Goal: Transaction & Acquisition: Purchase product/service

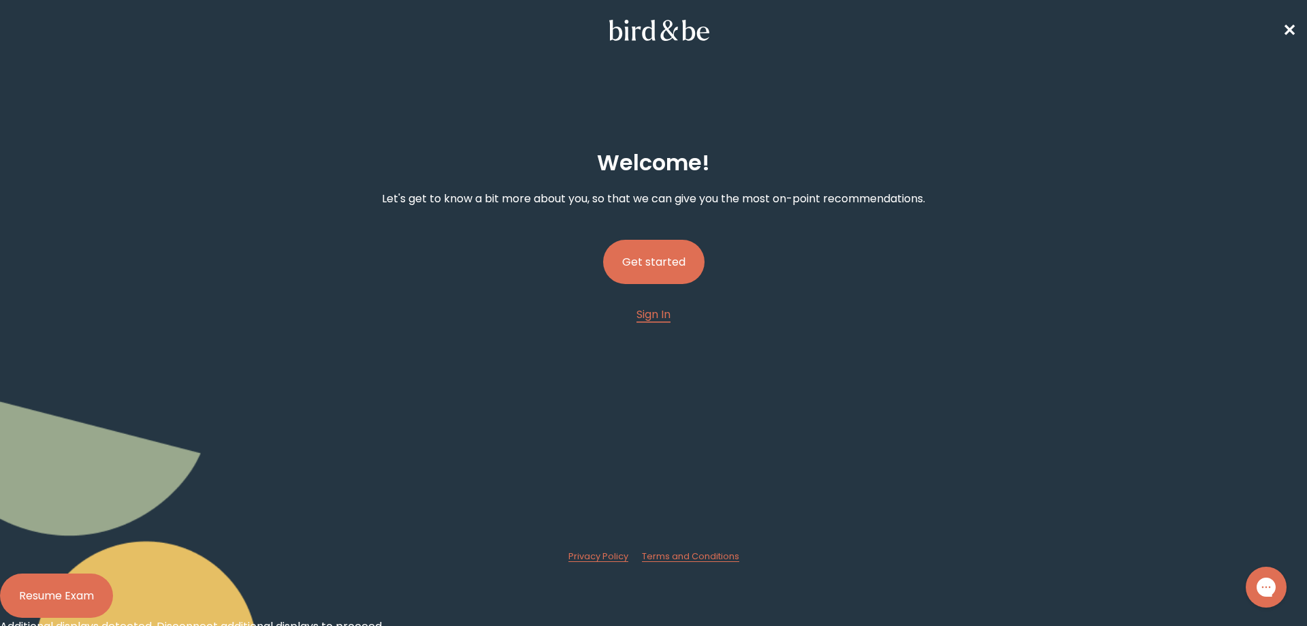
click at [639, 269] on button "Get started" at bounding box center [653, 262] width 101 height 44
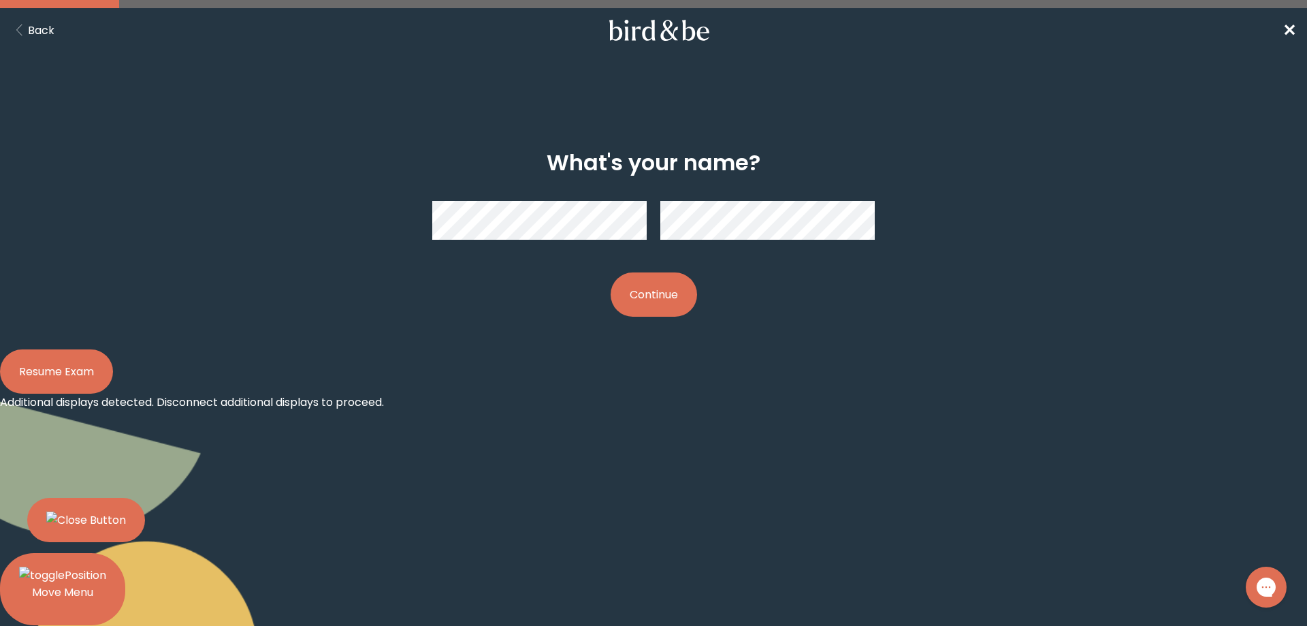
click at [671, 296] on button "Continue" at bounding box center [654, 294] width 86 height 44
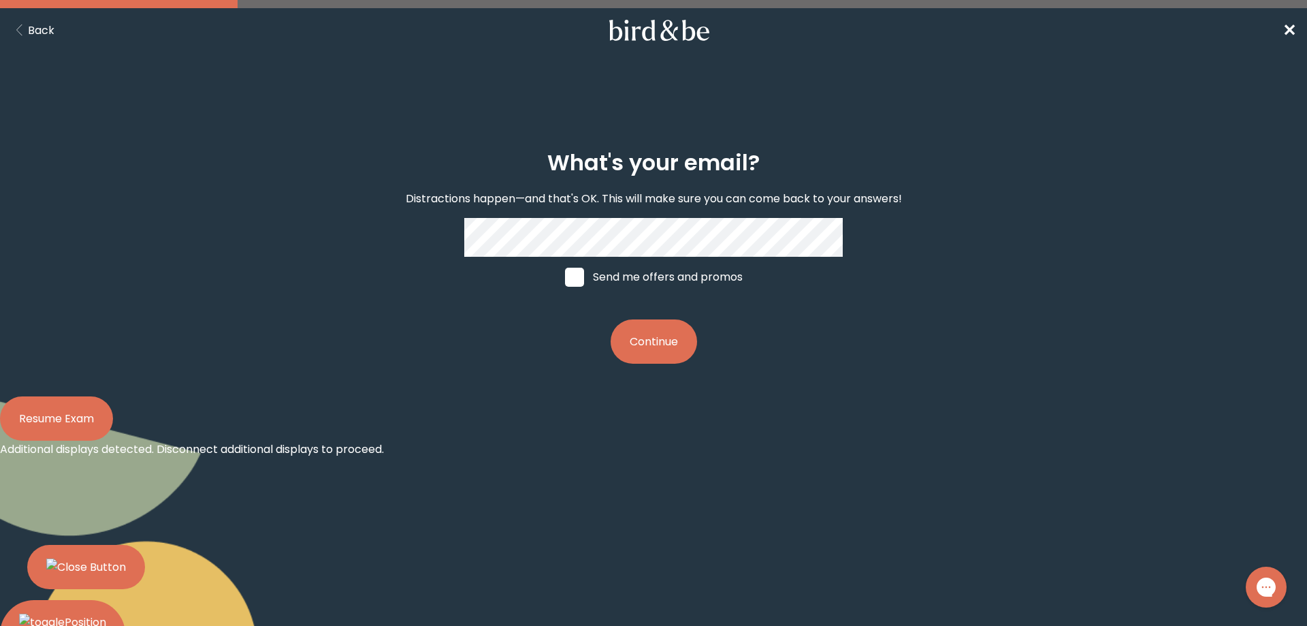
click at [572, 271] on span at bounding box center [574, 277] width 19 height 19
click at [565, 276] on input "Send me offers and promos" at bounding box center [564, 276] width 1 height 1
checkbox input "true"
click at [660, 338] on button "Continue" at bounding box center [654, 341] width 86 height 44
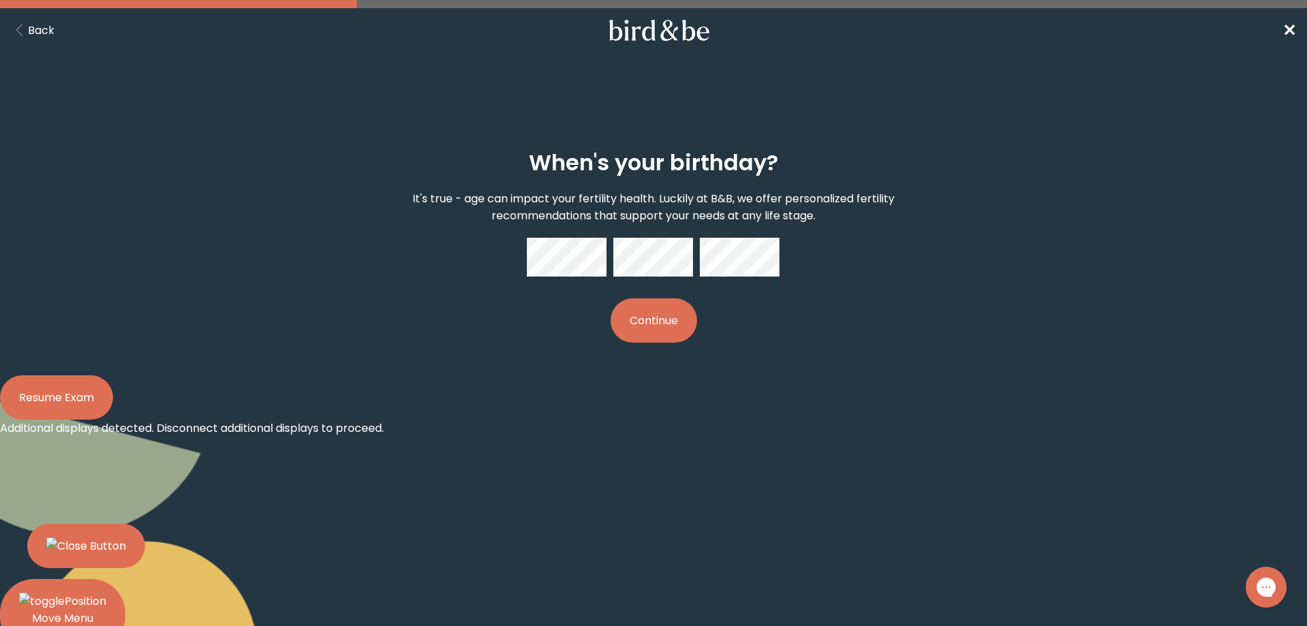
click at [671, 315] on button "Continue" at bounding box center [654, 320] width 86 height 44
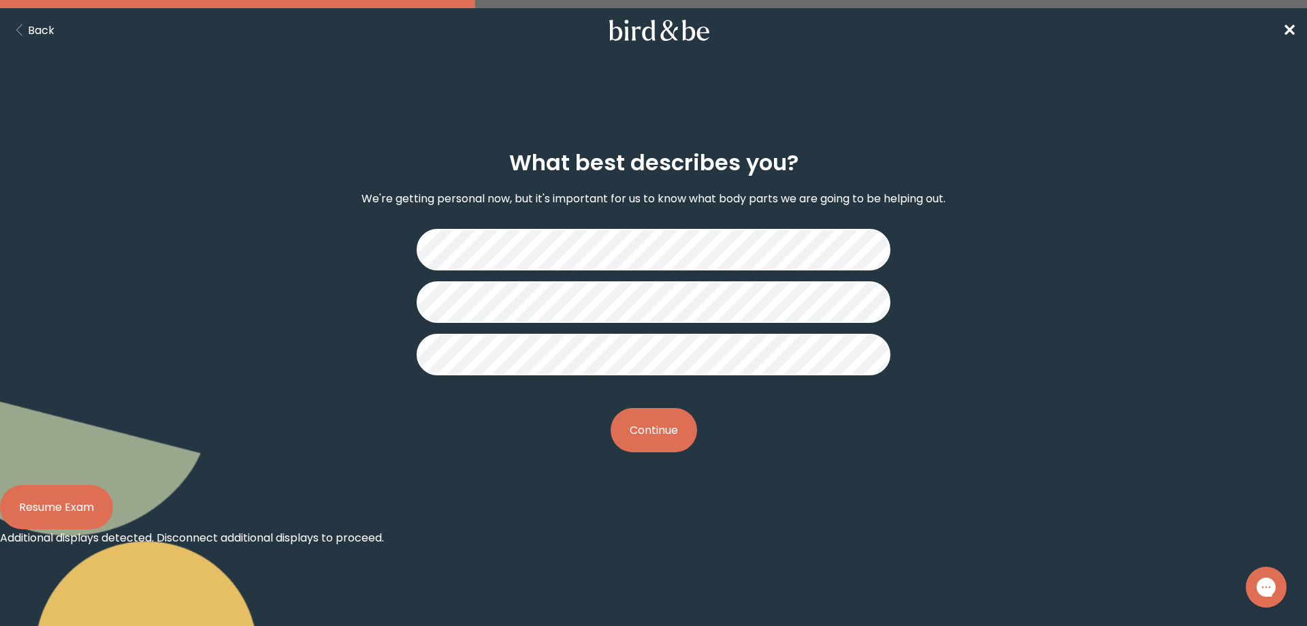
click at [663, 434] on button "Continue" at bounding box center [654, 430] width 86 height 44
click at [675, 422] on button "Continue" at bounding box center [654, 430] width 86 height 44
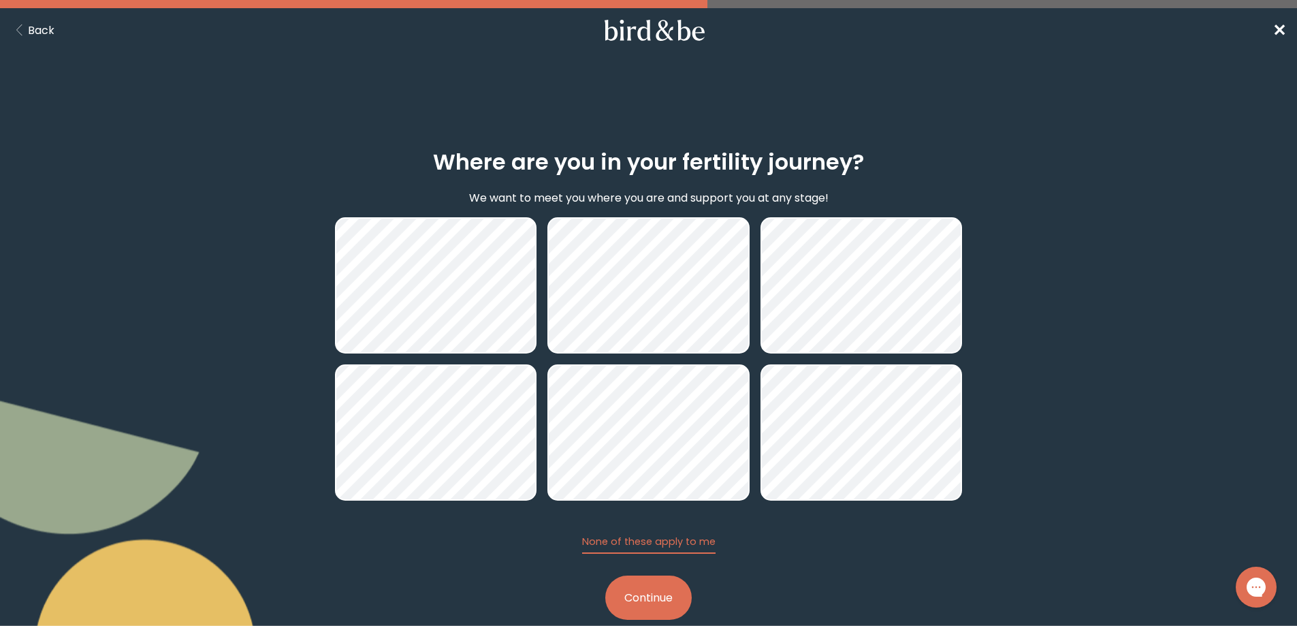
click at [650, 601] on button "Continue" at bounding box center [648, 597] width 86 height 44
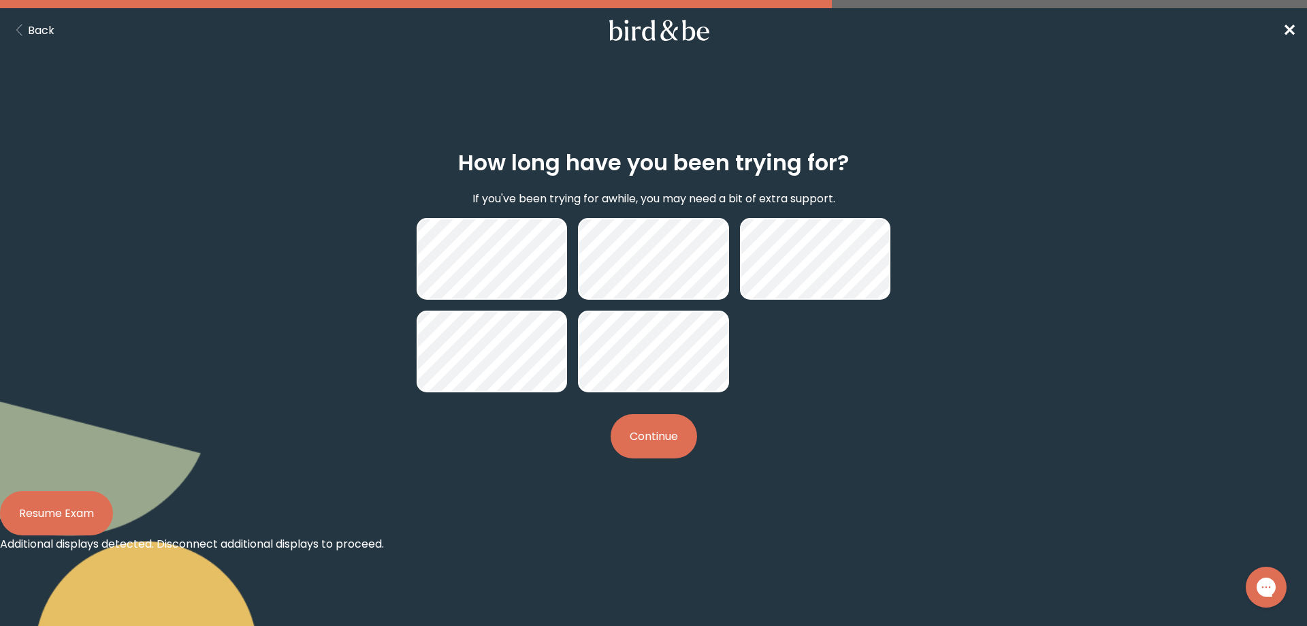
click at [667, 442] on button "Continue" at bounding box center [654, 436] width 86 height 44
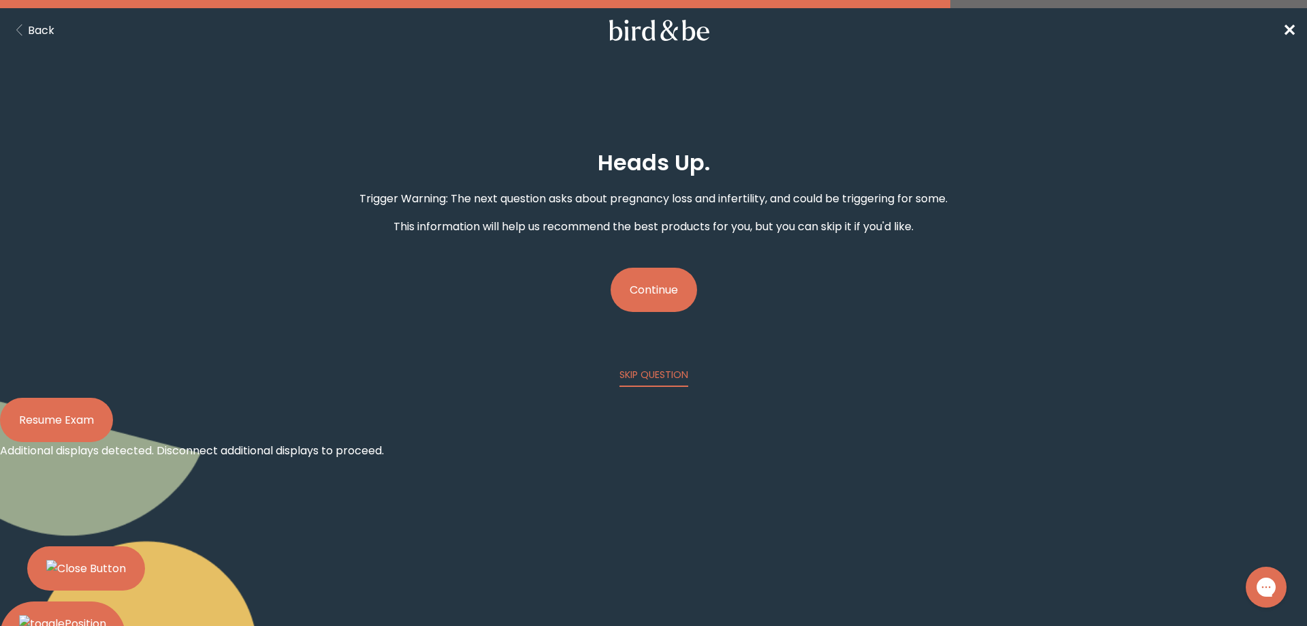
click at [667, 293] on button "Continue" at bounding box center [654, 290] width 86 height 44
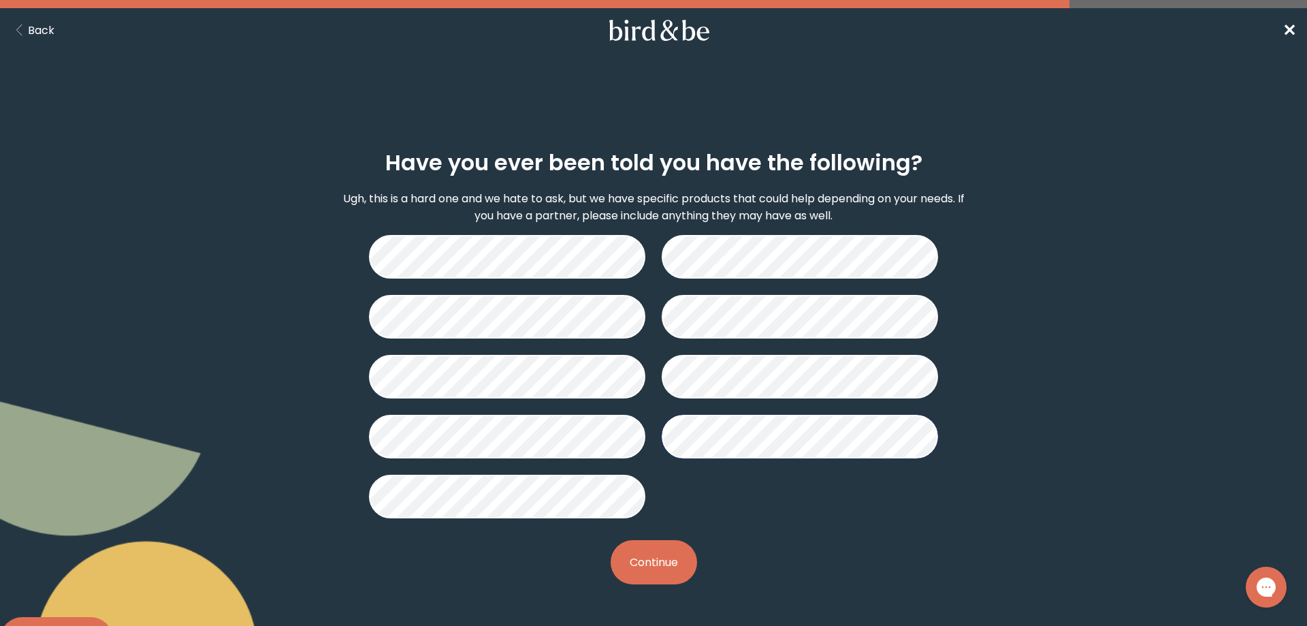
click at [653, 564] on button "Continue" at bounding box center [654, 562] width 86 height 44
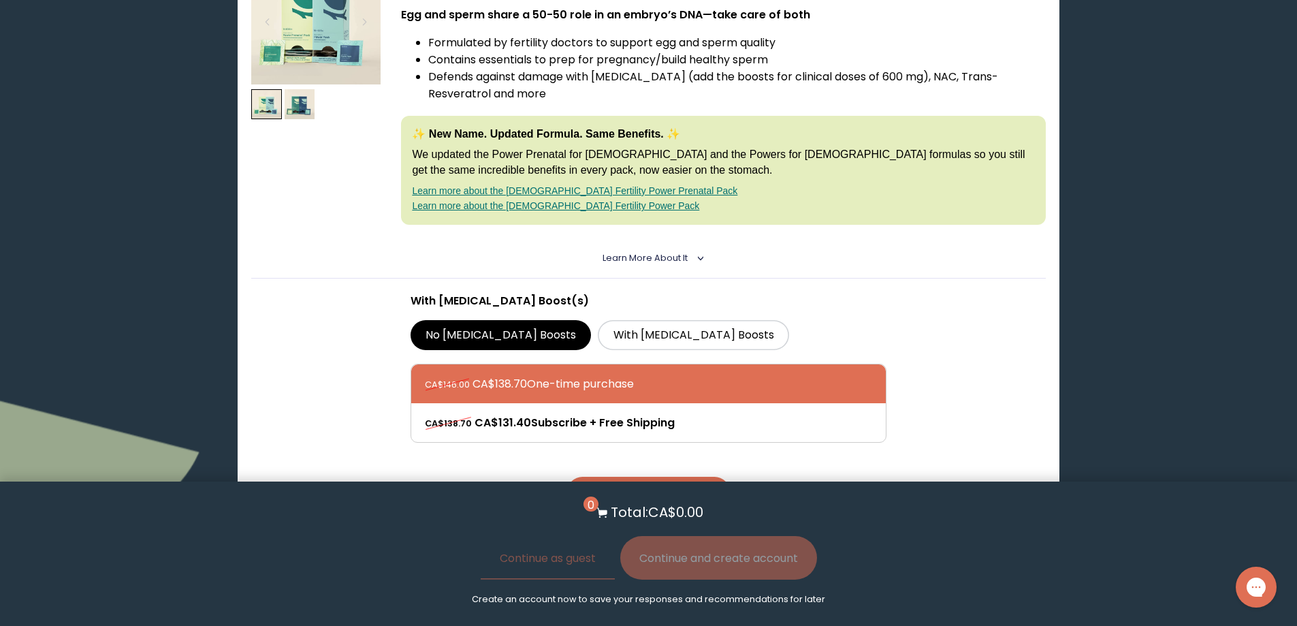
scroll to position [409, 0]
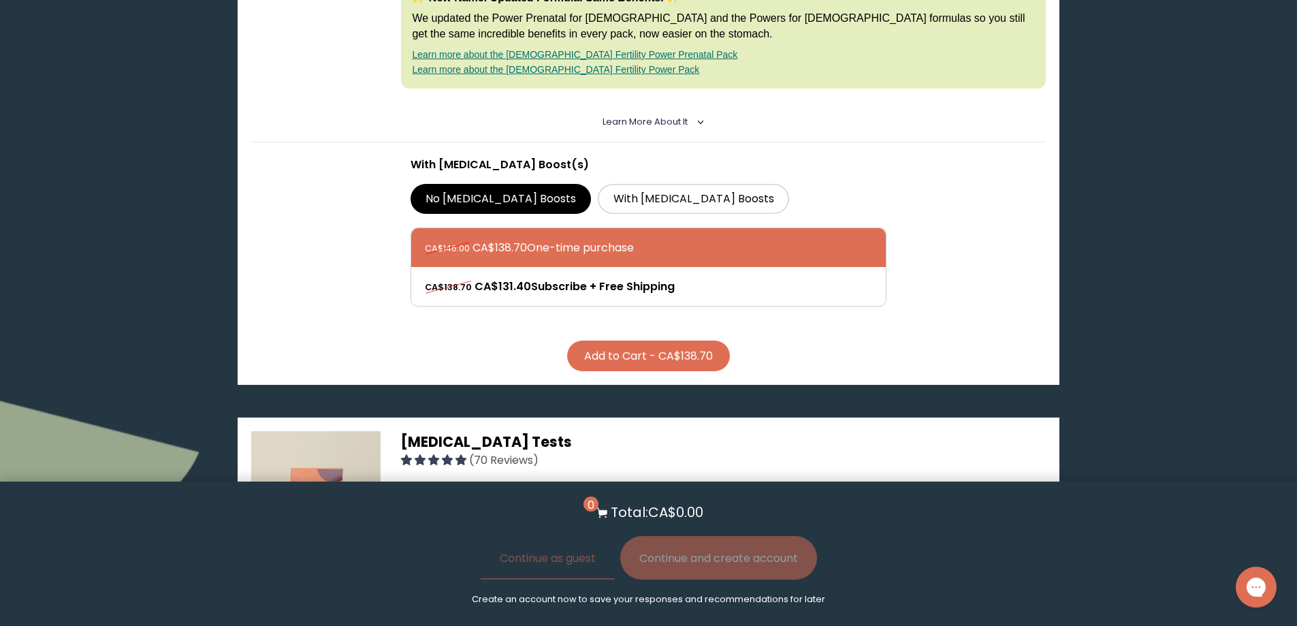
click at [683, 359] on button "Add to Cart - CA$138.70" at bounding box center [648, 355] width 163 height 31
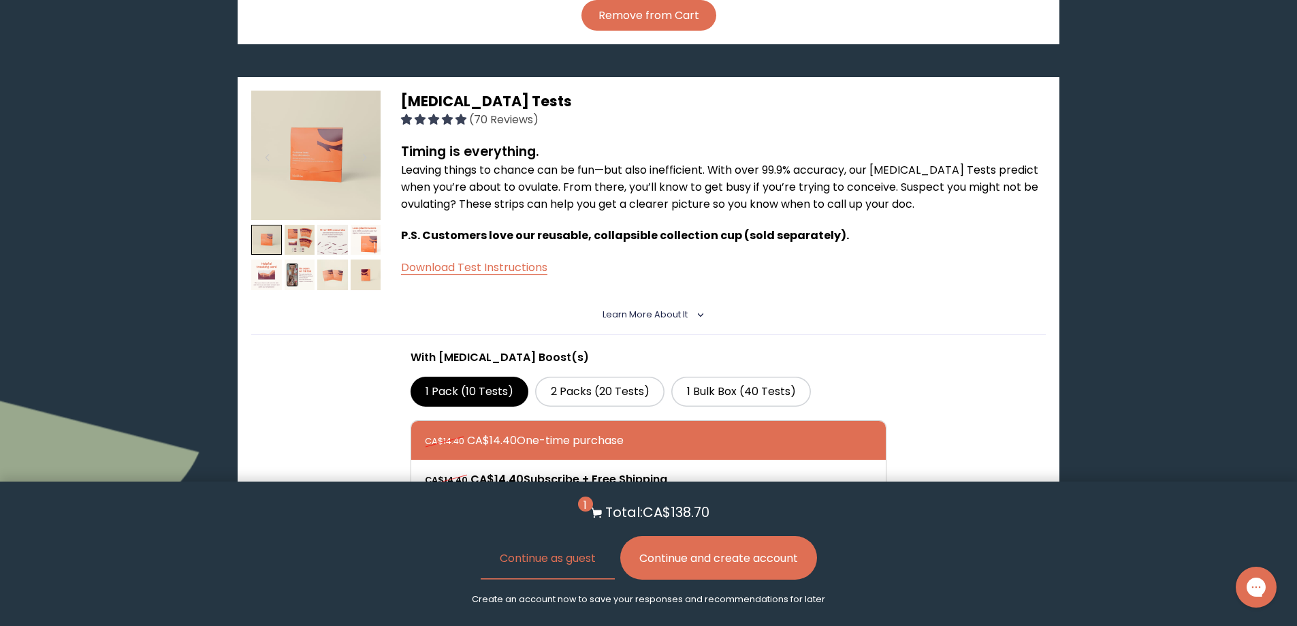
scroll to position [817, 0]
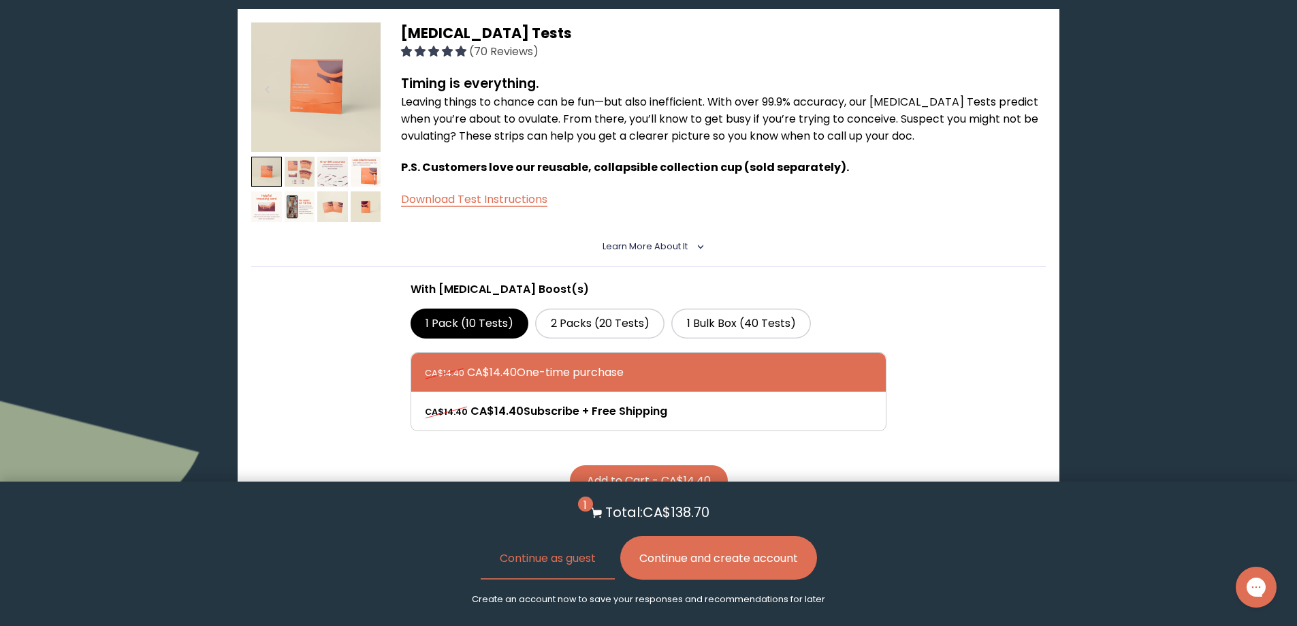
click at [300, 160] on img at bounding box center [300, 172] width 31 height 31
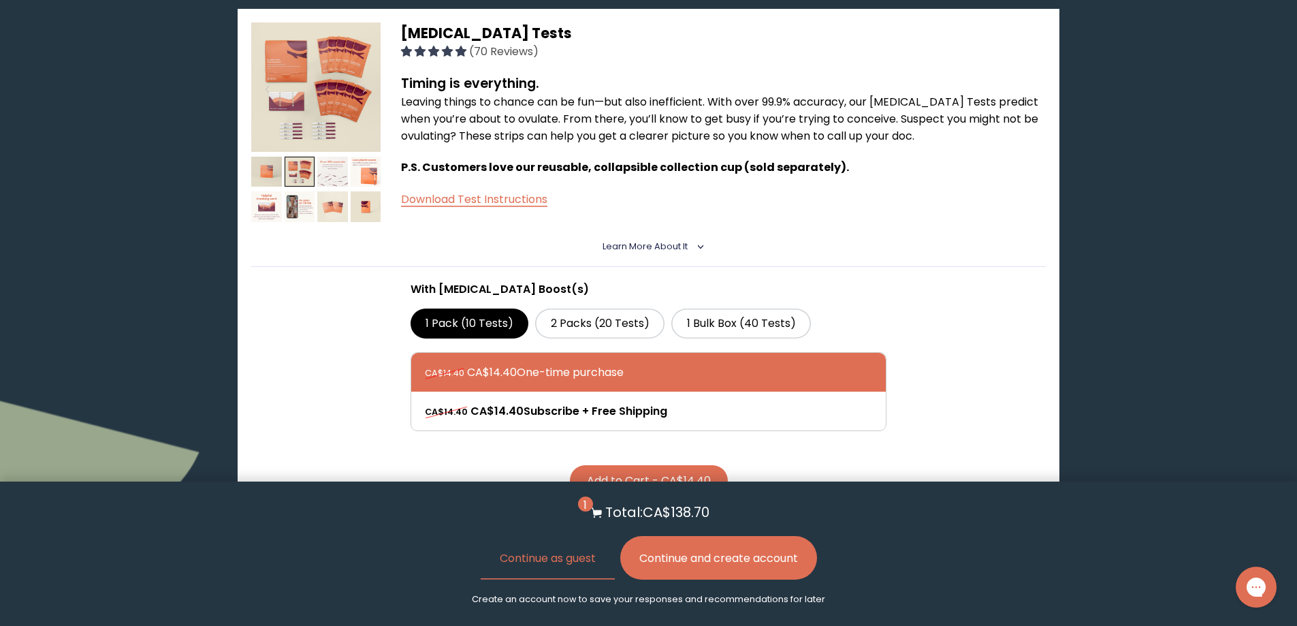
click at [325, 171] on img at bounding box center [332, 172] width 31 height 31
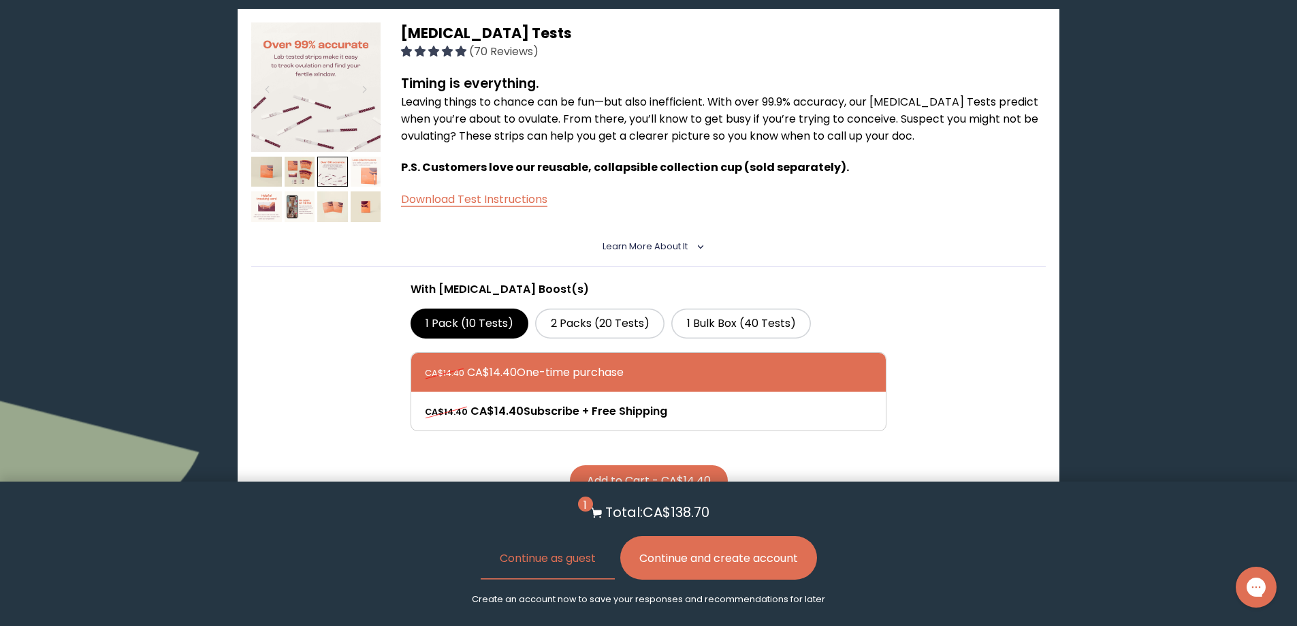
click at [358, 175] on img at bounding box center [366, 172] width 31 height 31
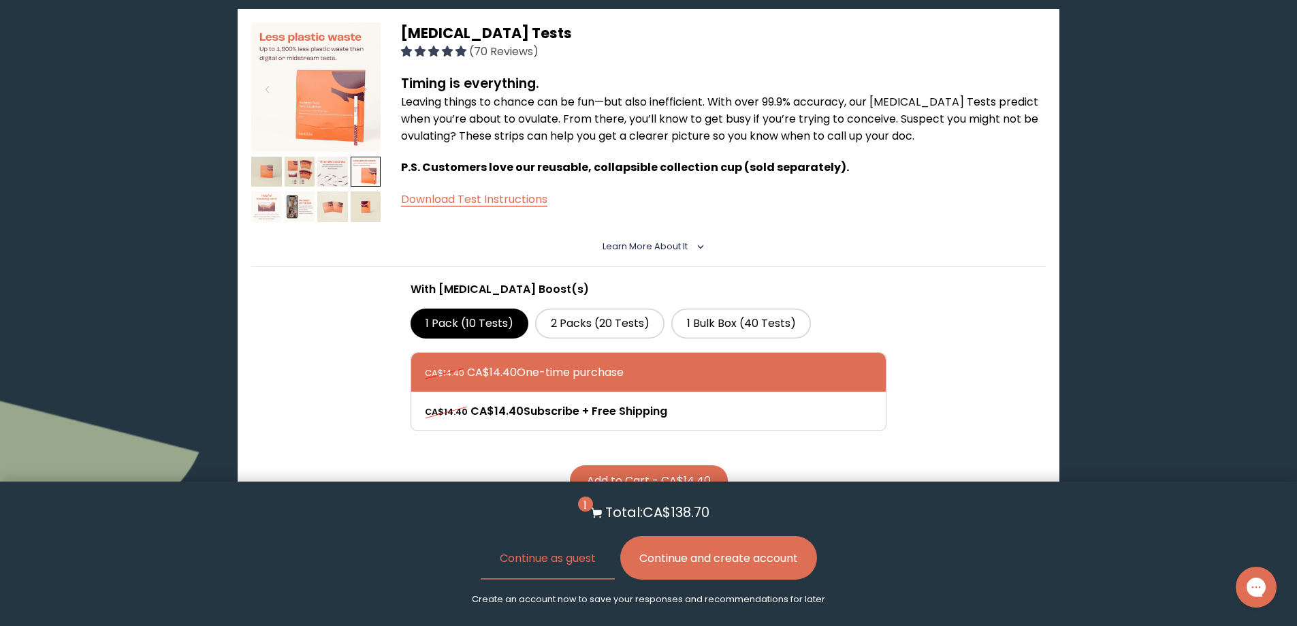
click at [266, 206] on img at bounding box center [266, 206] width 31 height 31
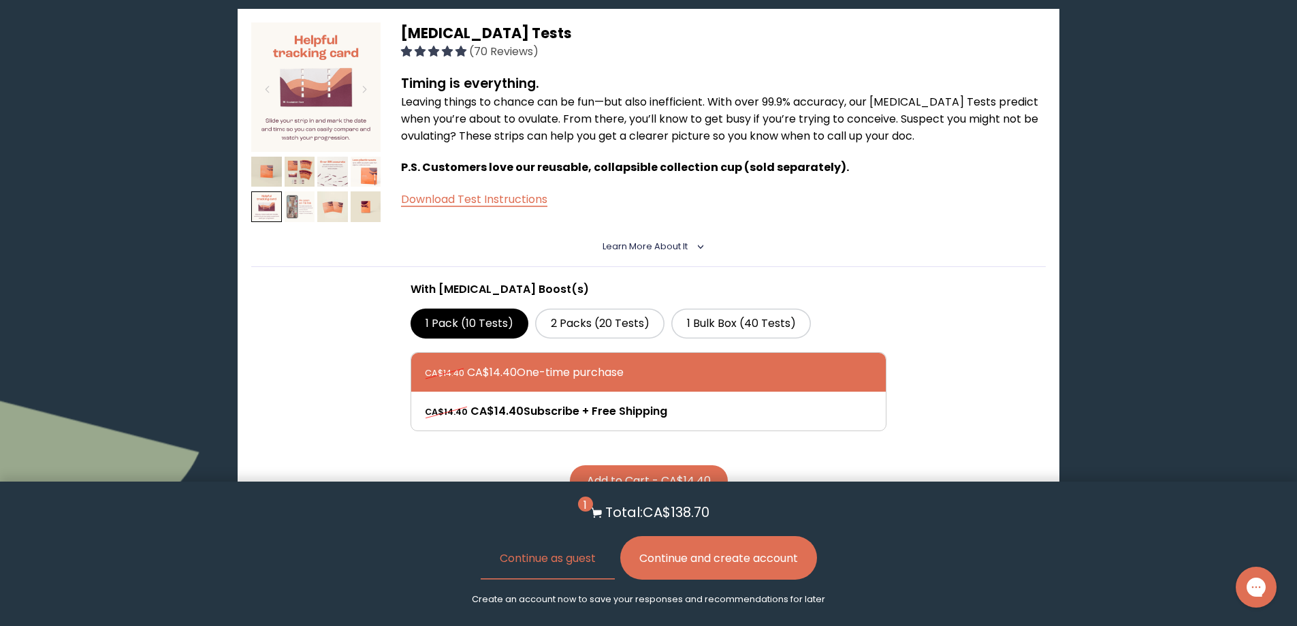
click at [308, 203] on img at bounding box center [300, 206] width 31 height 31
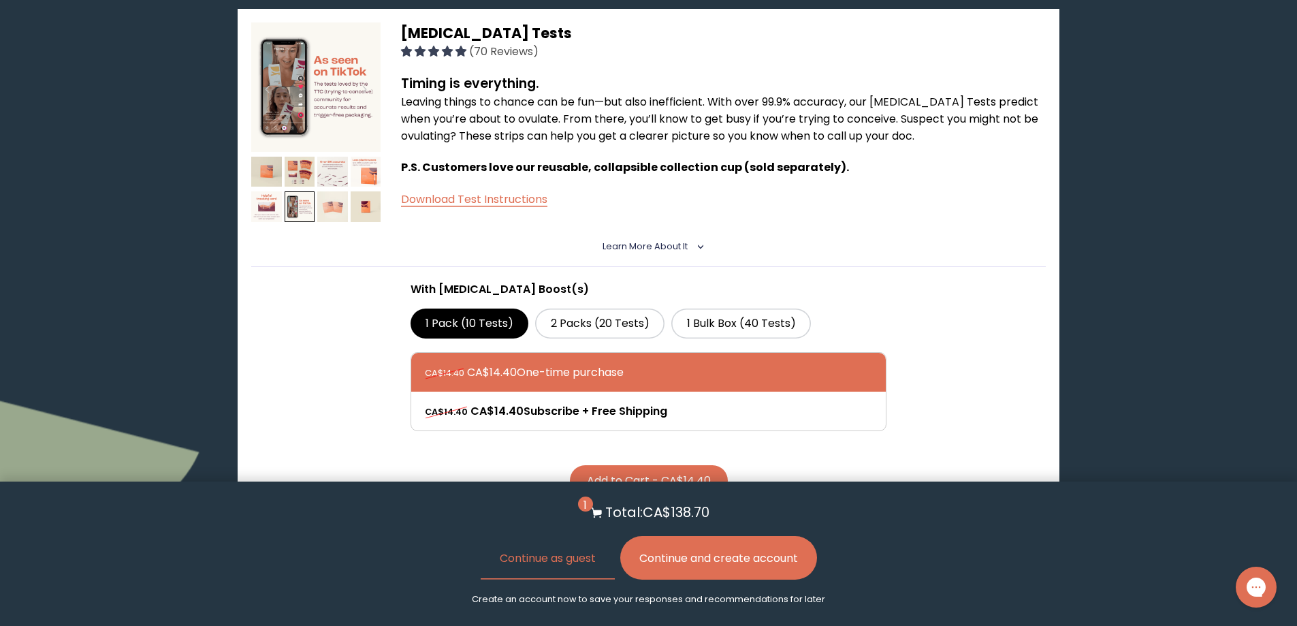
click at [338, 207] on img at bounding box center [332, 206] width 31 height 31
click at [377, 206] on img at bounding box center [366, 206] width 31 height 31
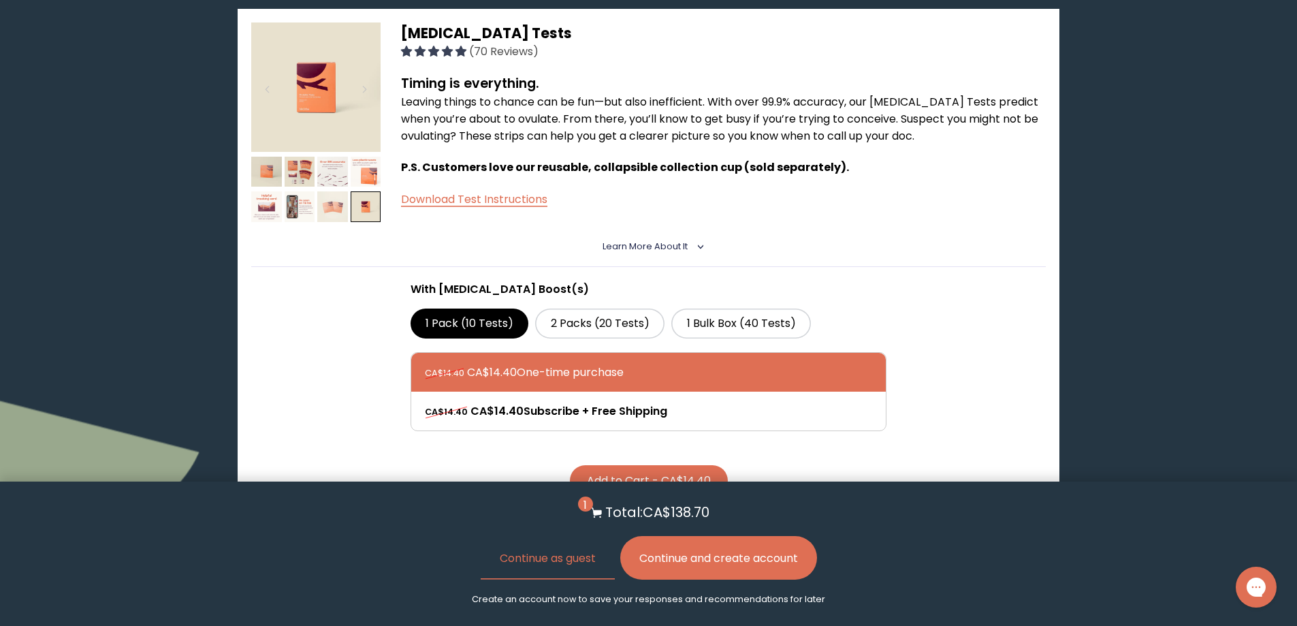
click at [341, 214] on img at bounding box center [332, 206] width 31 height 31
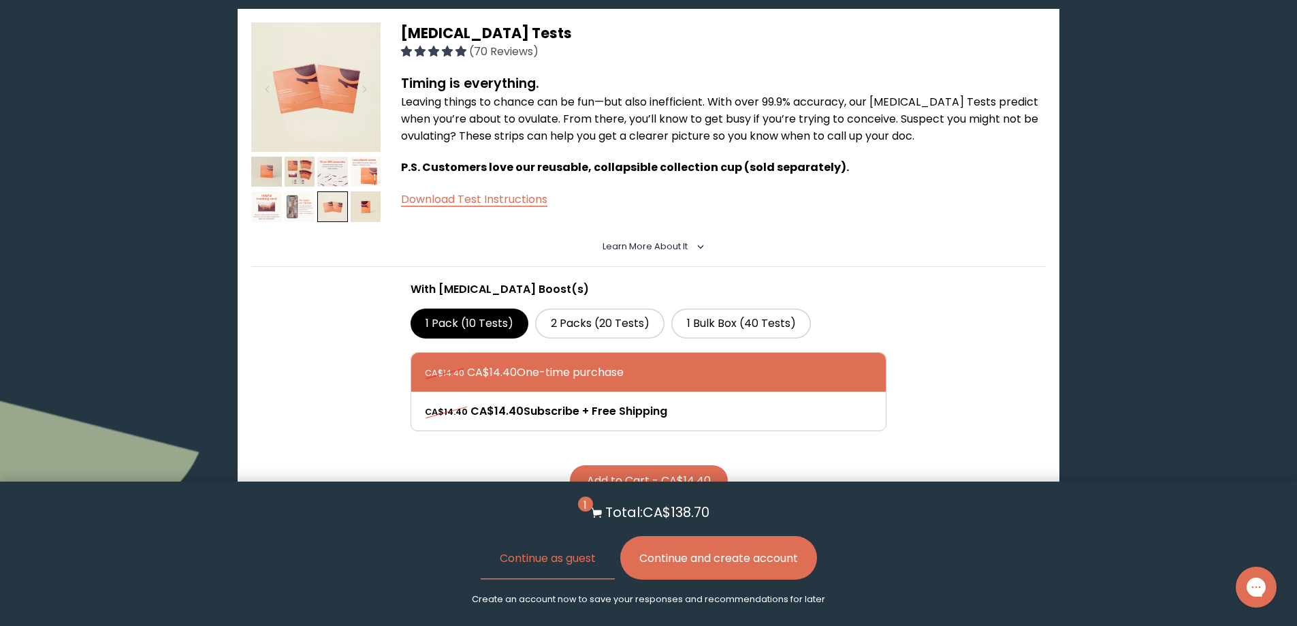
click at [300, 209] on img at bounding box center [300, 206] width 31 height 31
click at [298, 215] on img at bounding box center [300, 206] width 31 height 31
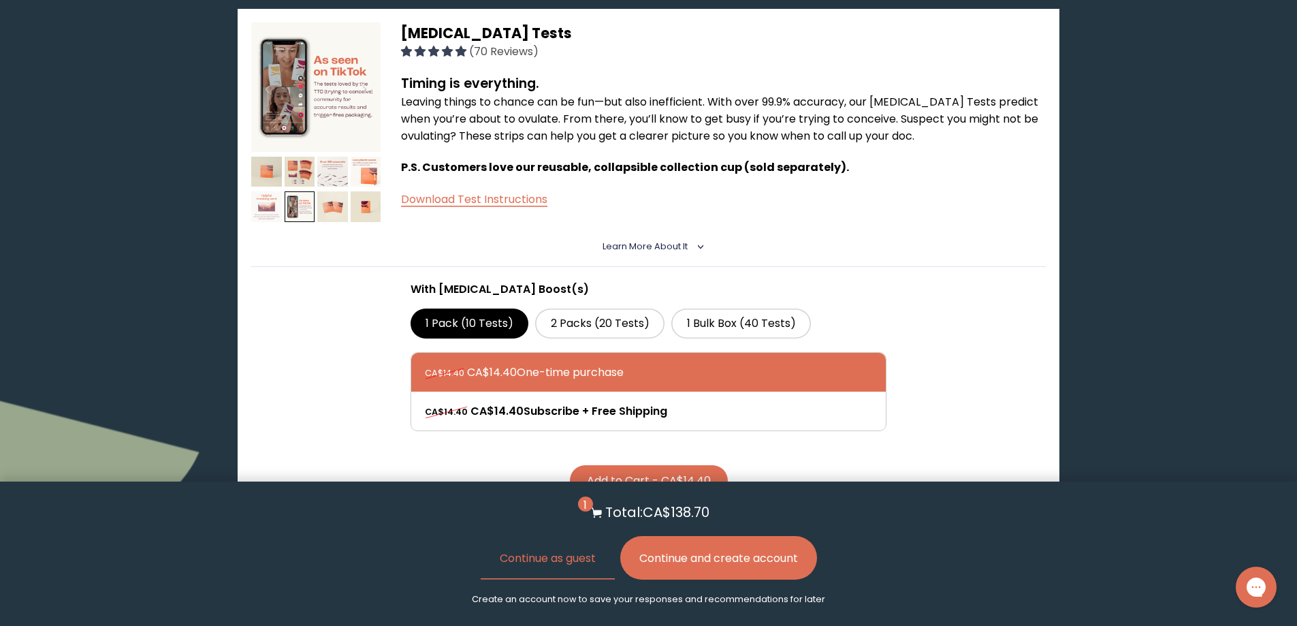
click at [264, 206] on img at bounding box center [266, 206] width 31 height 31
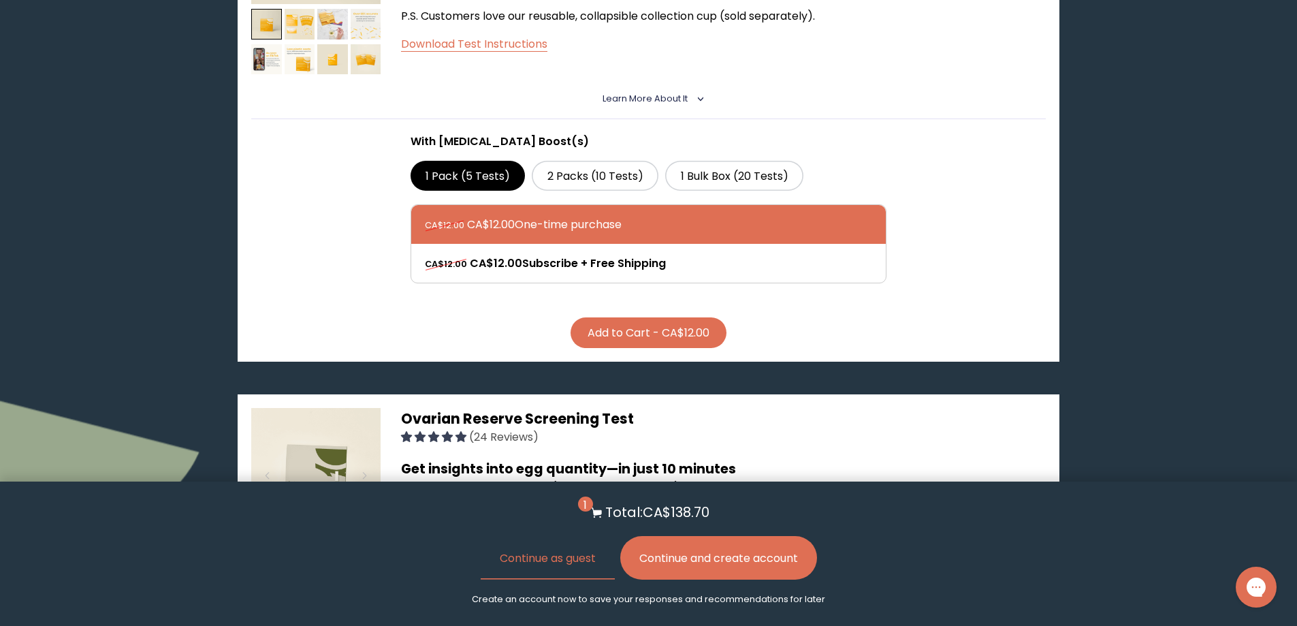
scroll to position [1566, 0]
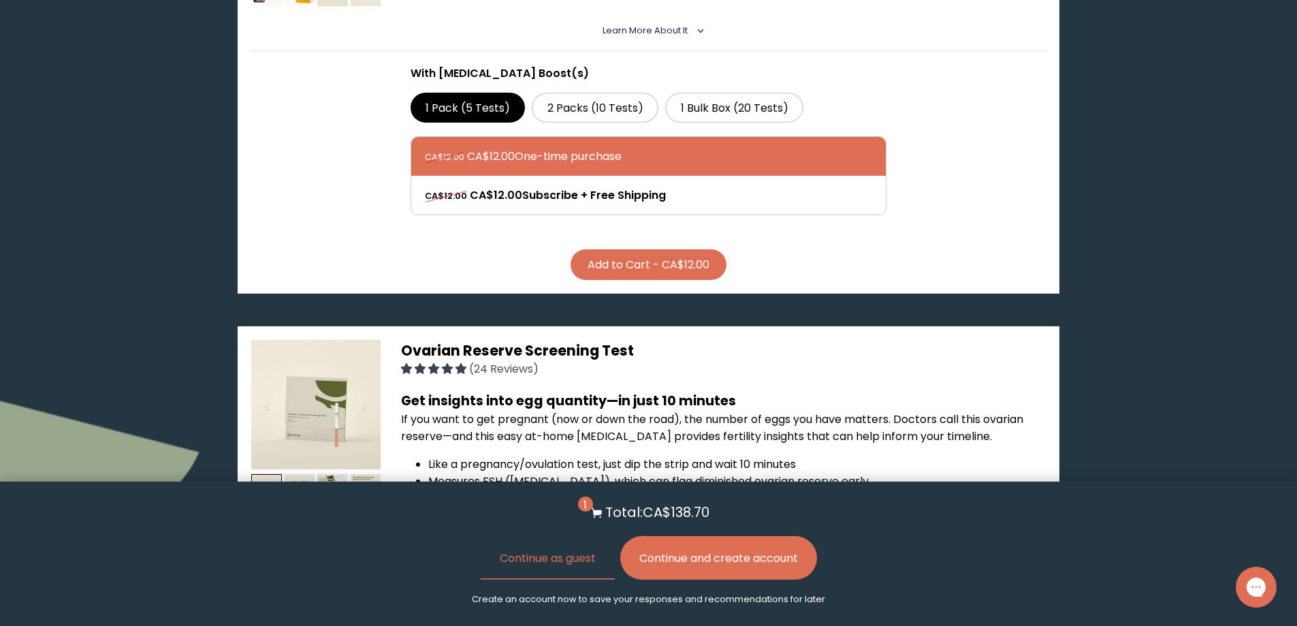
click at [699, 274] on button "Add to Cart - CA$12.00" at bounding box center [649, 264] width 156 height 31
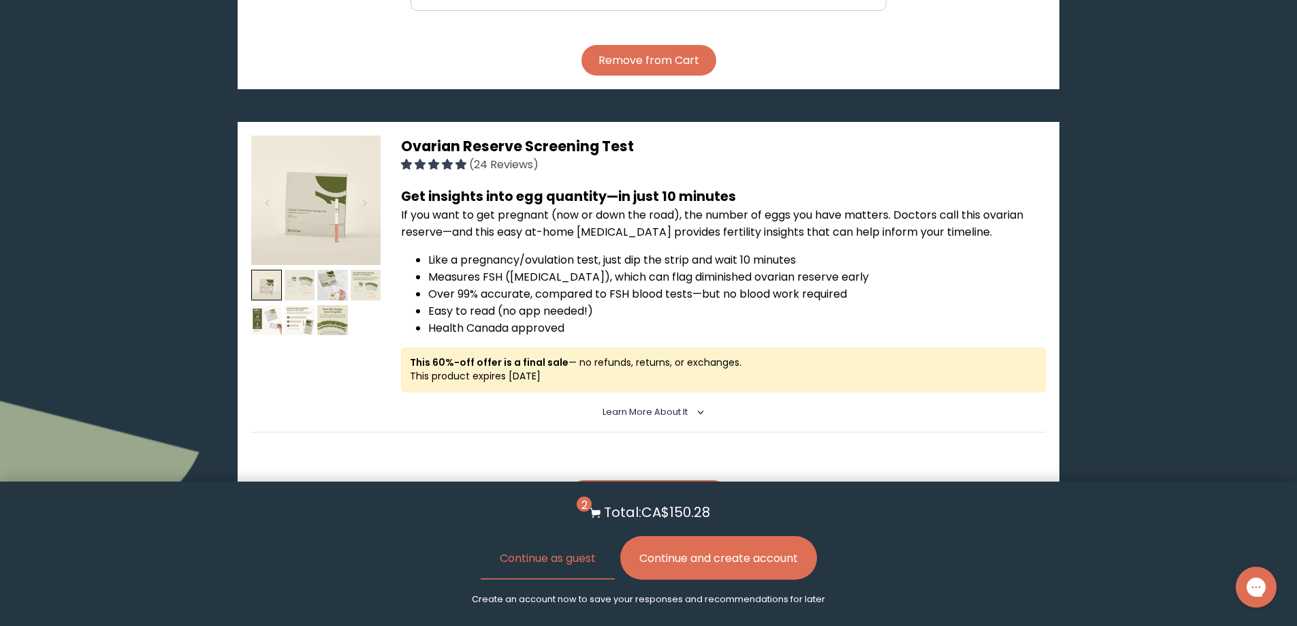
scroll to position [1838, 0]
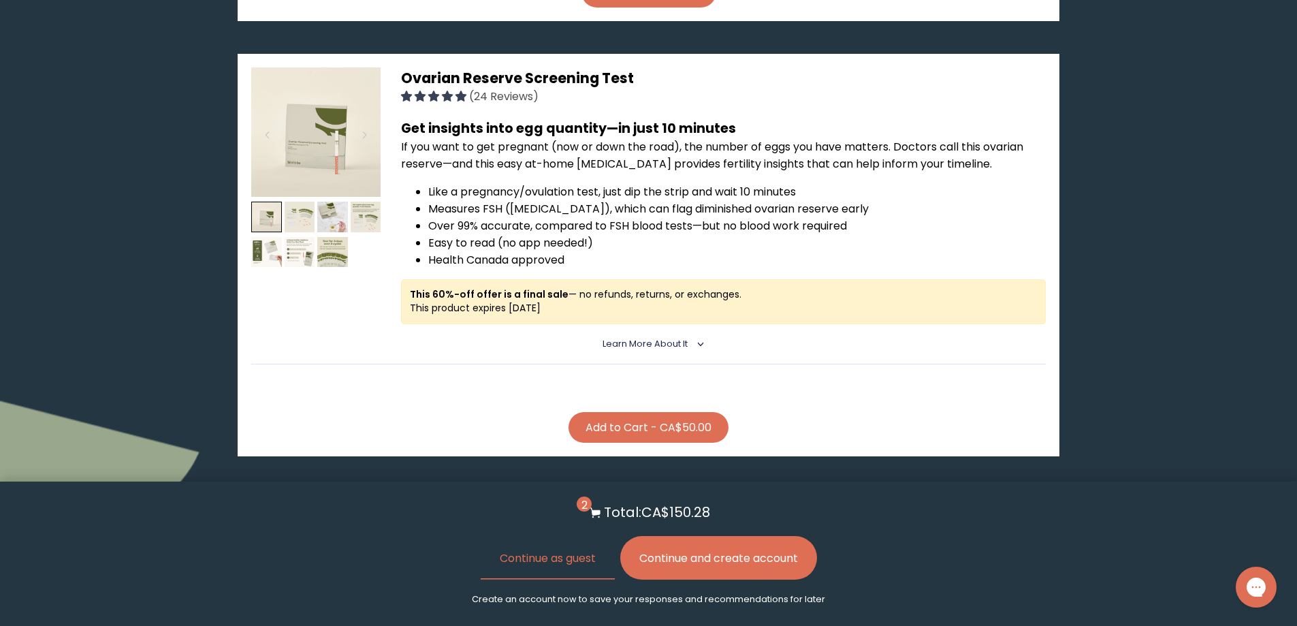
click at [678, 443] on button "Add to Cart - CA$50.00" at bounding box center [649, 427] width 160 height 31
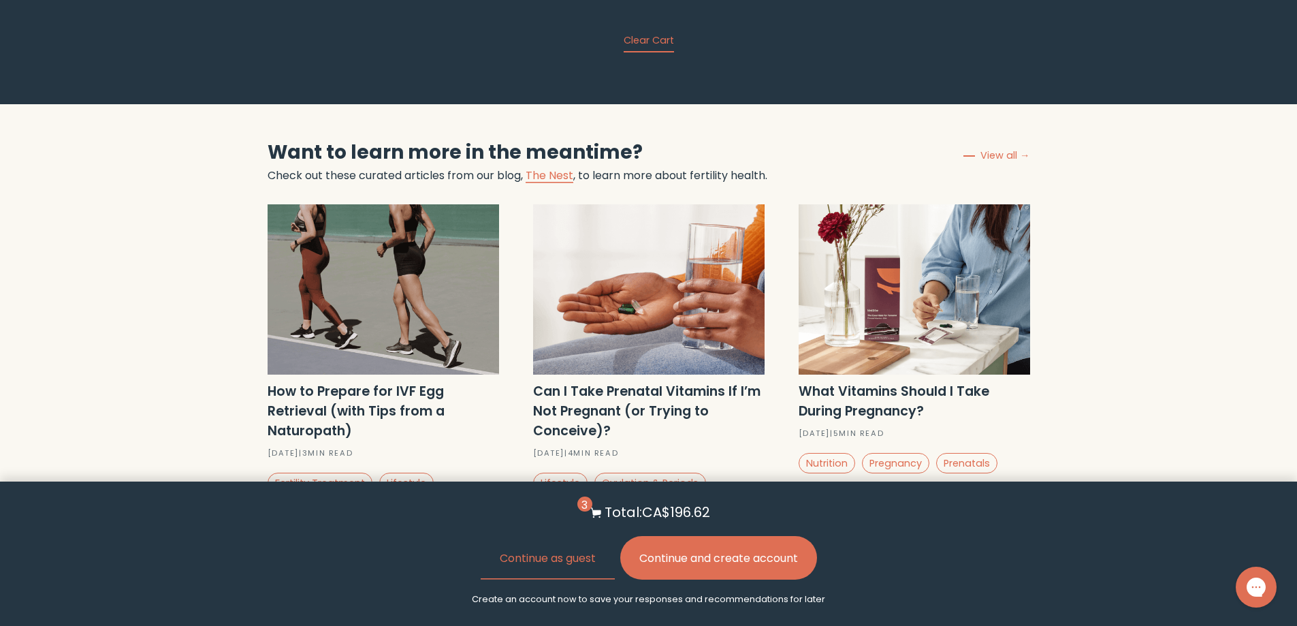
scroll to position [3949, 0]
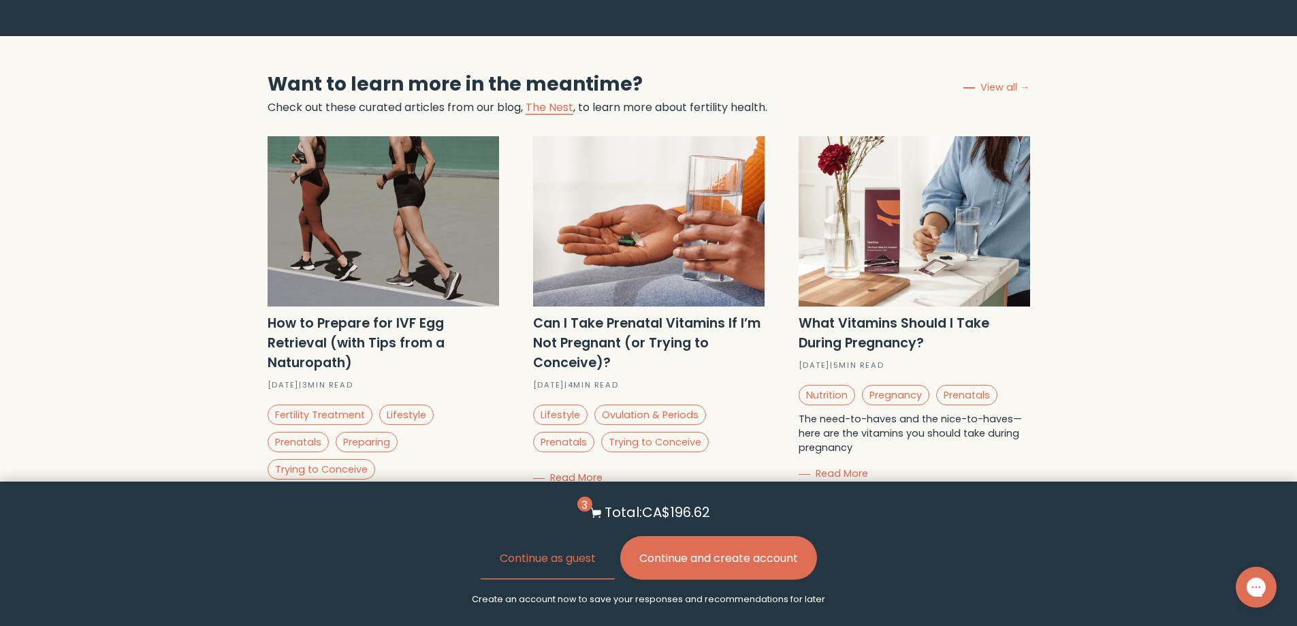
click at [772, 558] on button "Continue and create account" at bounding box center [718, 558] width 197 height 44
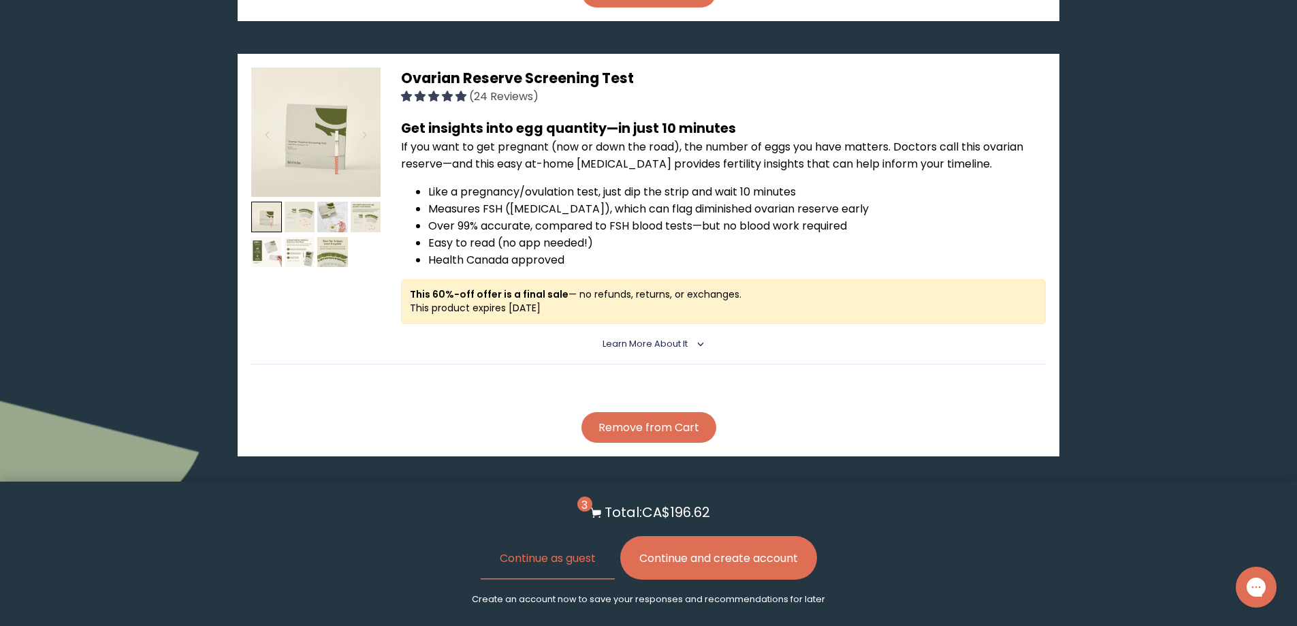
scroll to position [2792, 0]
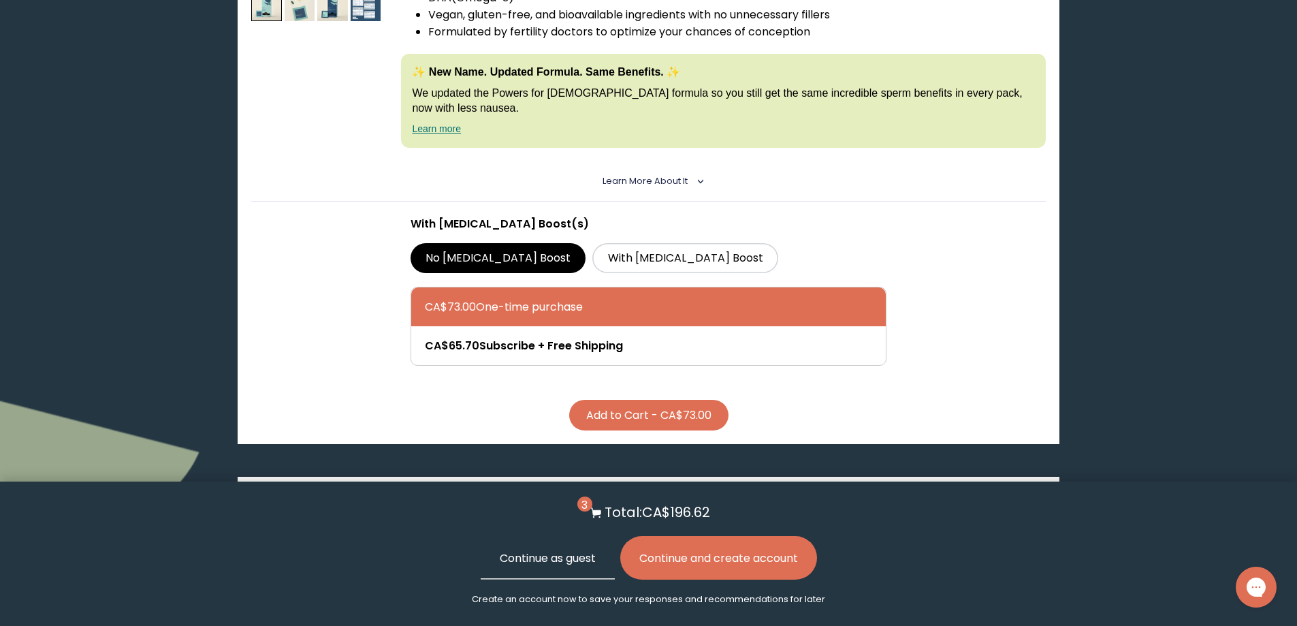
click at [543, 552] on button "Continue as guest" at bounding box center [548, 558] width 134 height 44
